Goal: Task Accomplishment & Management: Complete application form

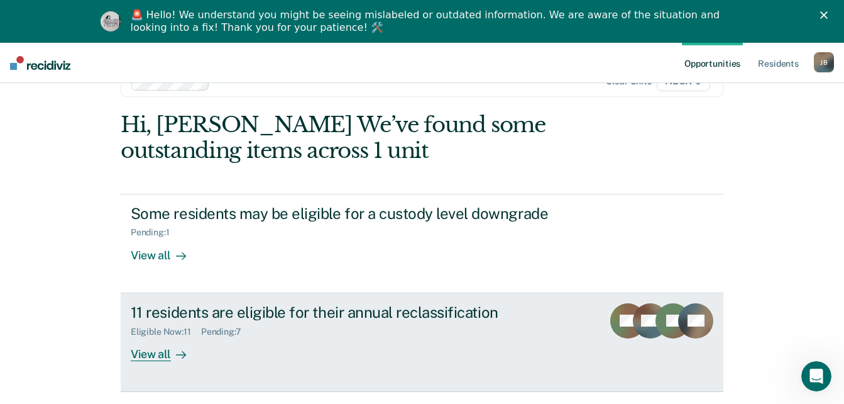
scroll to position [76, 0]
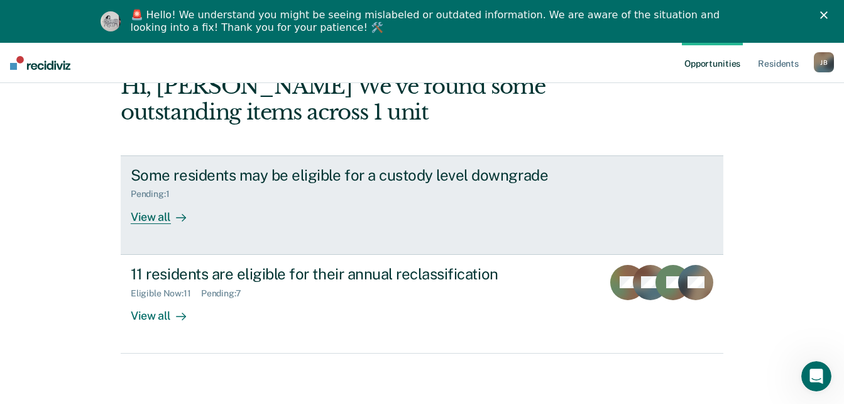
click at [239, 223] on div "Some residents may be eligible for a custody level downgrade Pending : 1 View a…" at bounding box center [366, 195] width 471 height 58
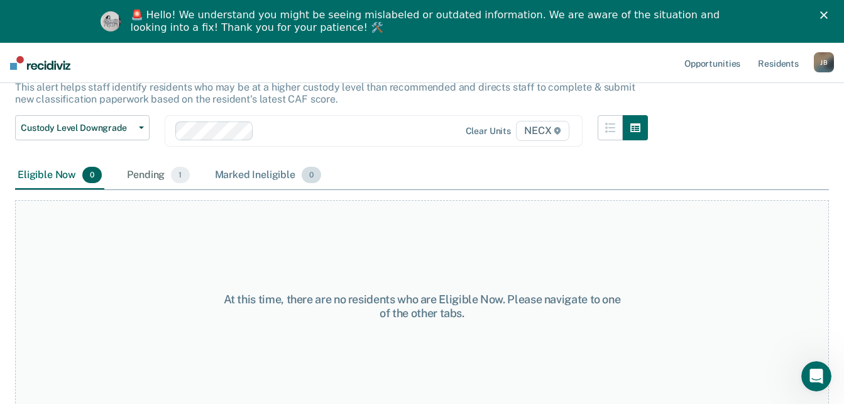
scroll to position [93, 0]
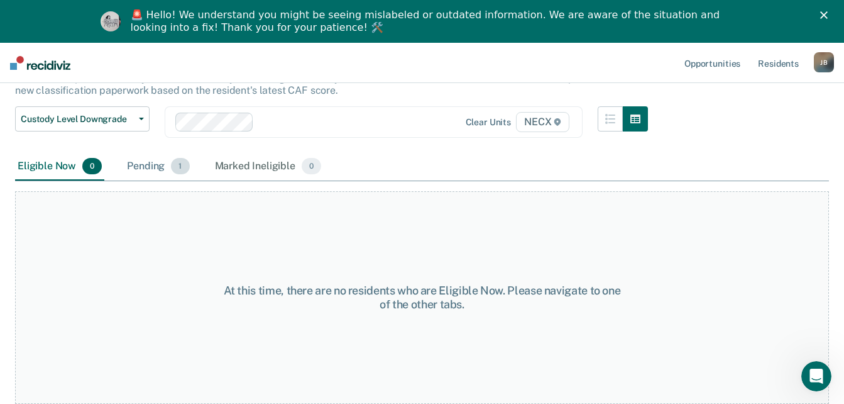
click at [145, 165] on div "Pending 1" at bounding box center [157, 167] width 67 height 28
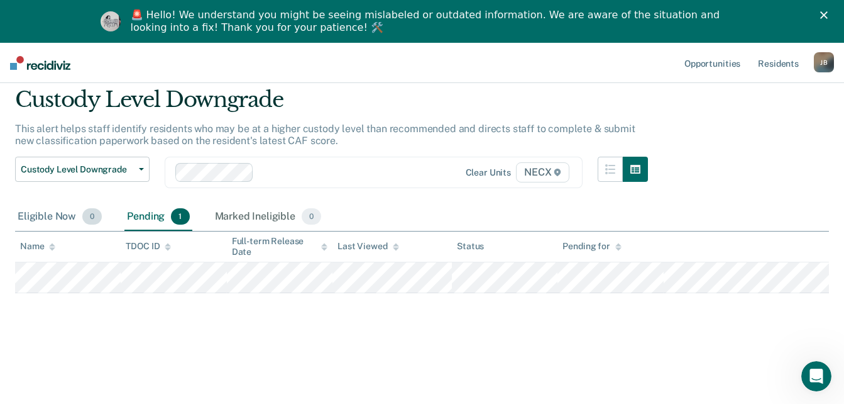
click at [54, 214] on div "Eligible Now 0" at bounding box center [59, 217] width 89 height 28
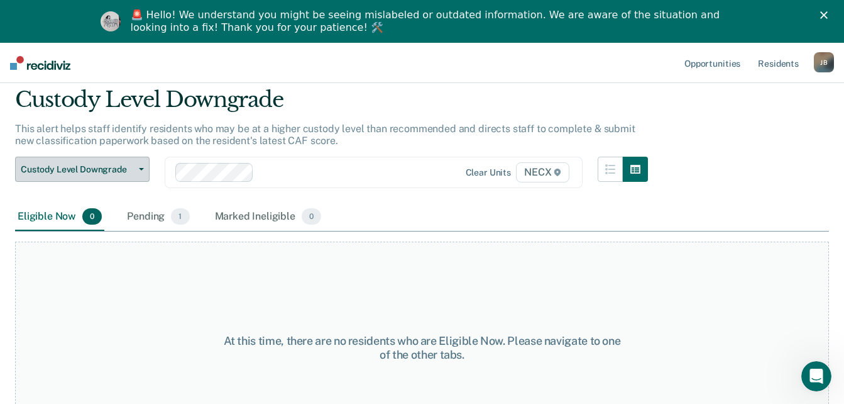
click at [130, 170] on span "Custody Level Downgrade" at bounding box center [77, 169] width 113 height 11
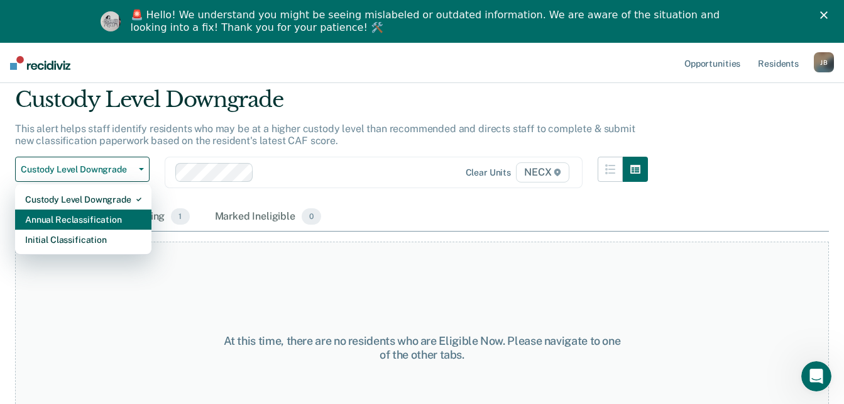
click at [97, 218] on div "Annual Reclassification" at bounding box center [83, 219] width 116 height 20
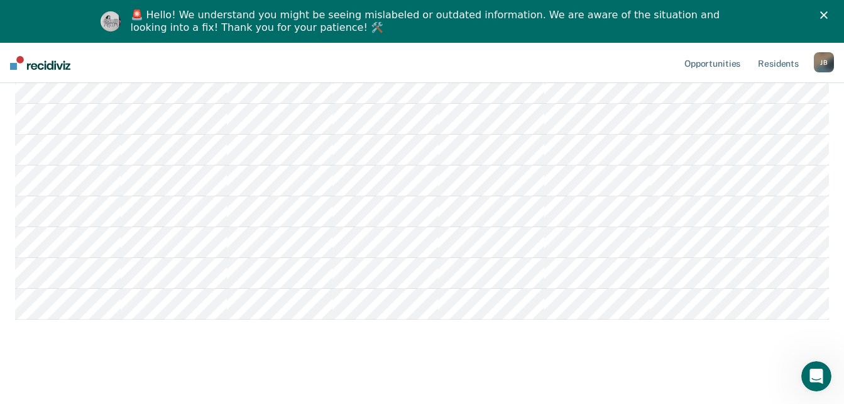
scroll to position [331, 0]
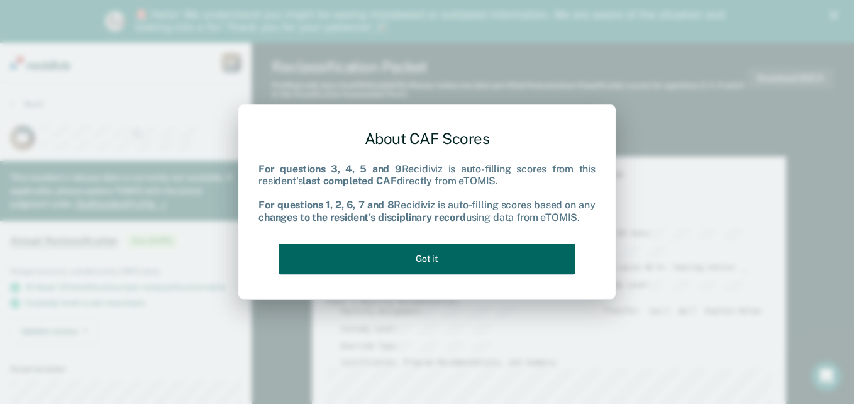
click at [428, 256] on button "Got it" at bounding box center [426, 258] width 297 height 31
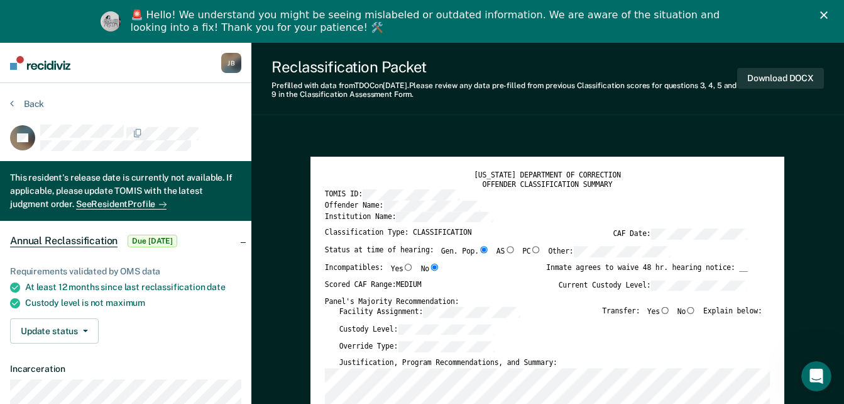
click at [696, 312] on input "No" at bounding box center [691, 309] width 11 height 7
type textarea "x"
radio input "true"
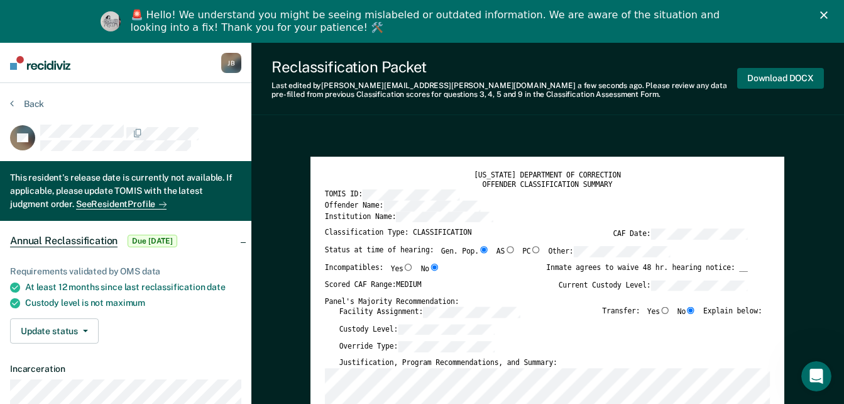
click at [793, 75] on button "Download DOCX" at bounding box center [780, 78] width 87 height 21
type textarea "x"
